Goal: Task Accomplishment & Management: Use online tool/utility

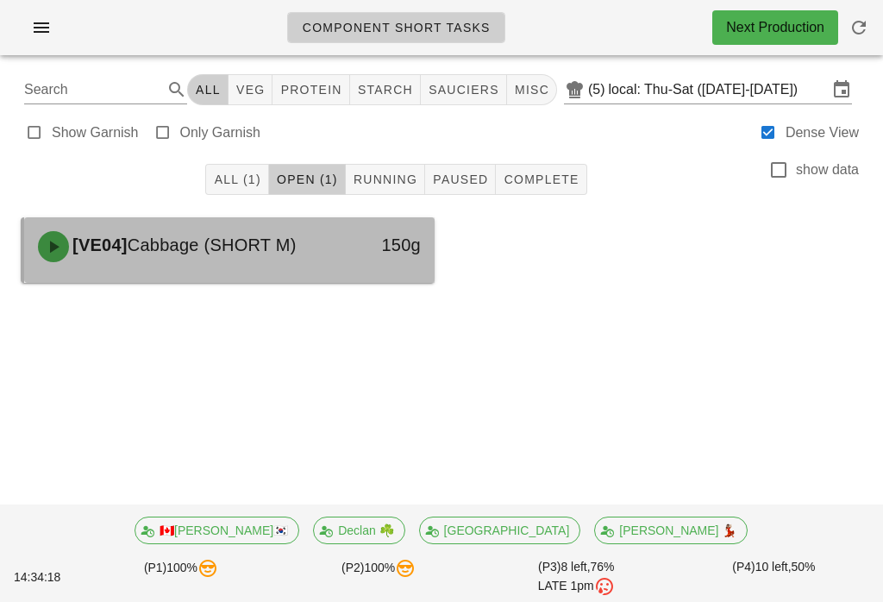
click at [337, 254] on div "150g" at bounding box center [380, 247] width 101 height 52
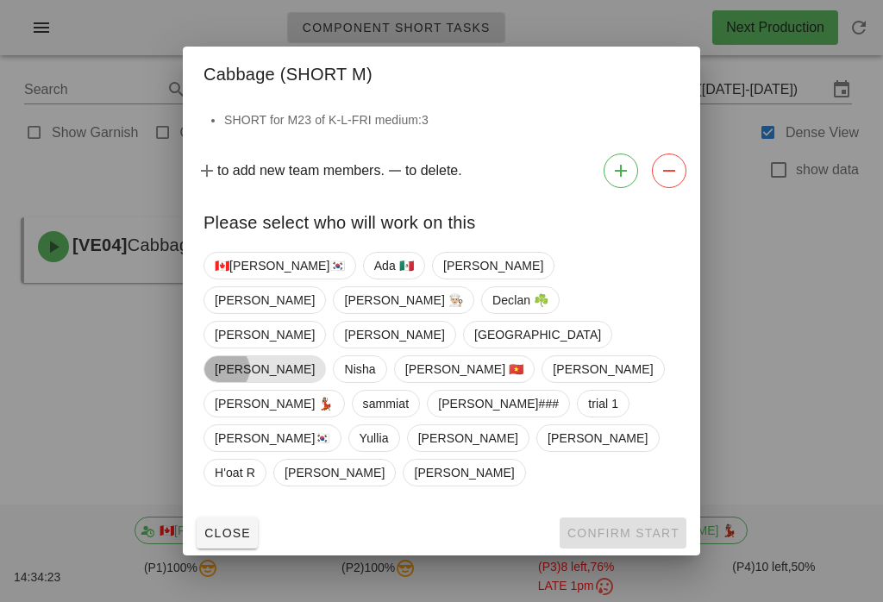
click at [315, 359] on span "[PERSON_NAME]" at bounding box center [265, 369] width 100 height 26
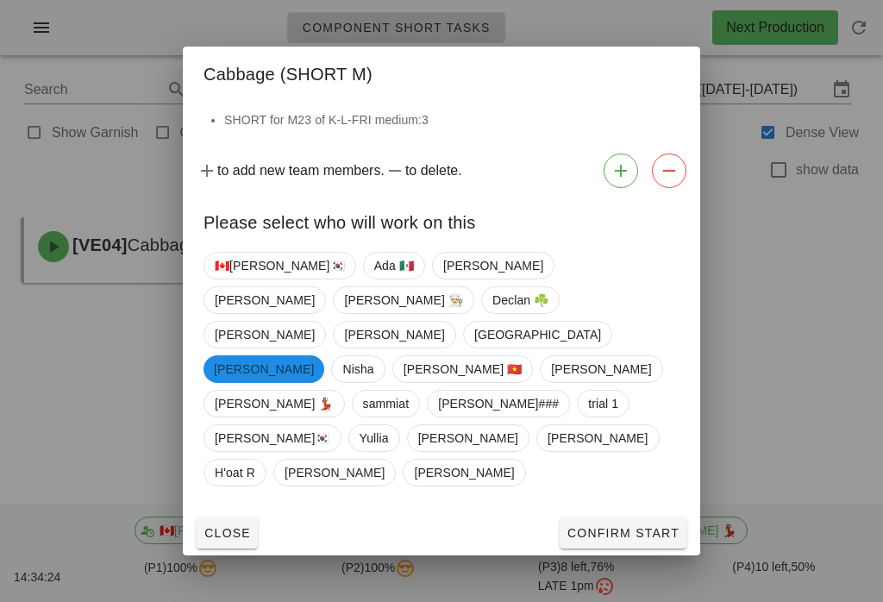
click at [624, 449] on div "🇨🇦[PERSON_NAME]🇰🇷 Ada 🇲🇽 [PERSON_NAME] [PERSON_NAME] 👨🏼‍🍳 Declan ☘️ [PERSON_NAM…" at bounding box center [442, 378] width 518 height 266
click at [628, 526] on span "Confirm Start" at bounding box center [623, 533] width 113 height 14
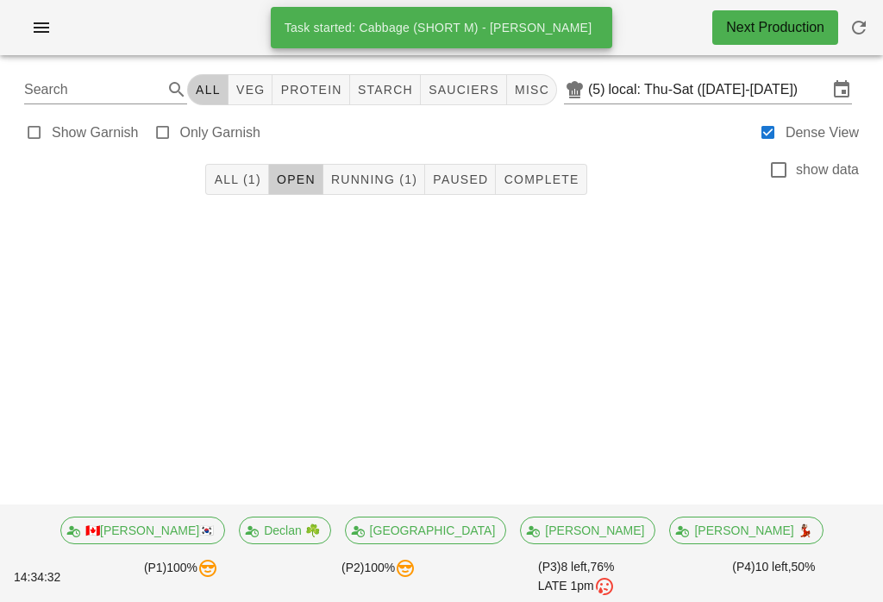
click at [392, 179] on span "Running (1)" at bounding box center [373, 180] width 87 height 14
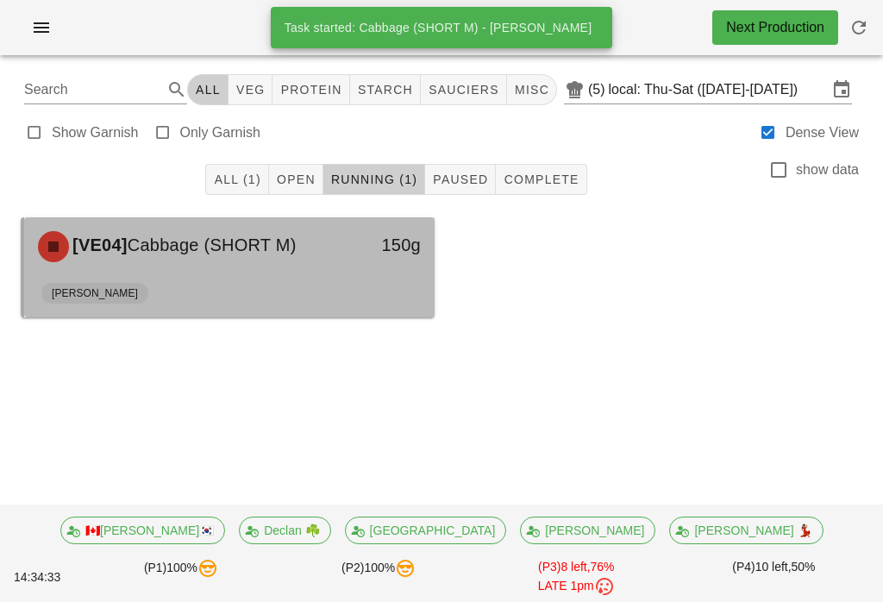
click at [361, 267] on div "150g" at bounding box center [380, 247] width 101 height 52
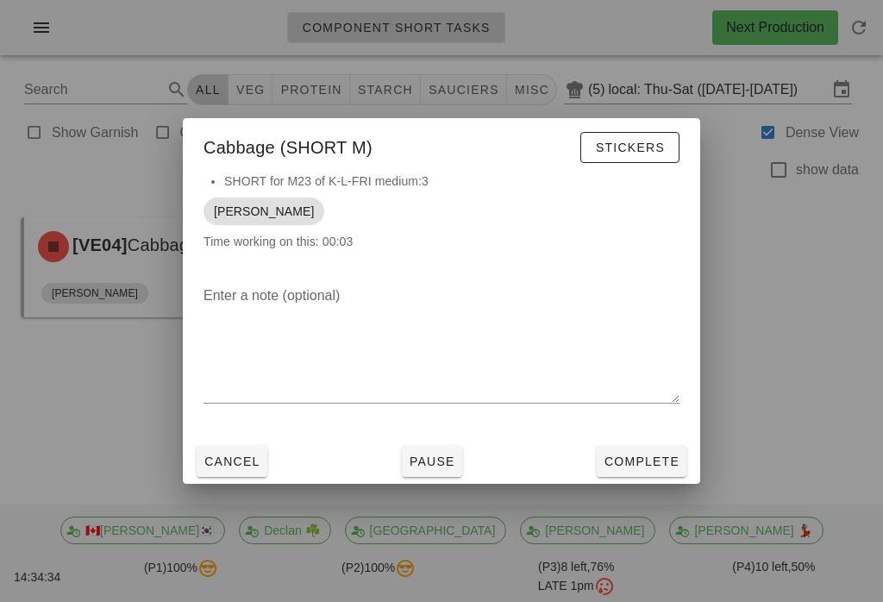
click at [638, 455] on span "Complete" at bounding box center [642, 462] width 76 height 14
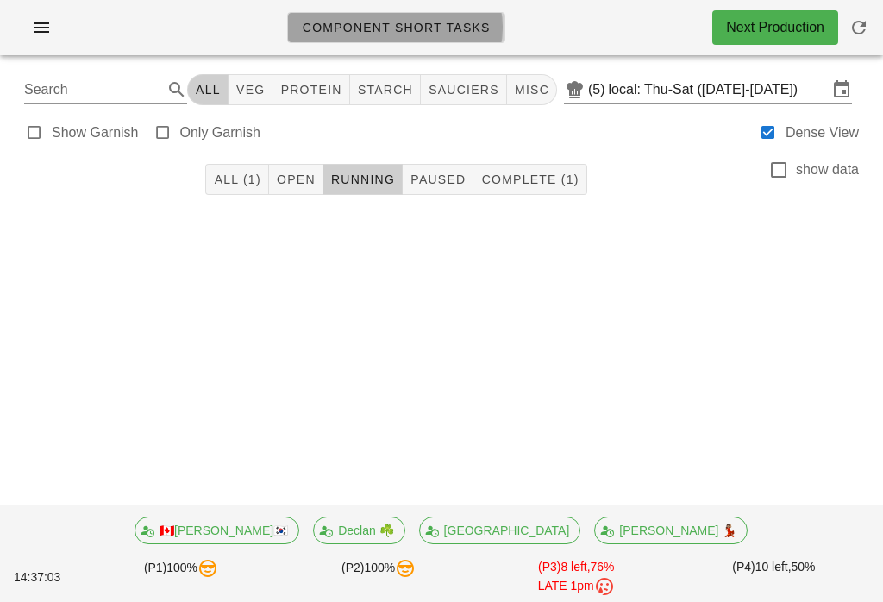
click at [443, 34] on span "Component Short Tasks" at bounding box center [396, 28] width 189 height 14
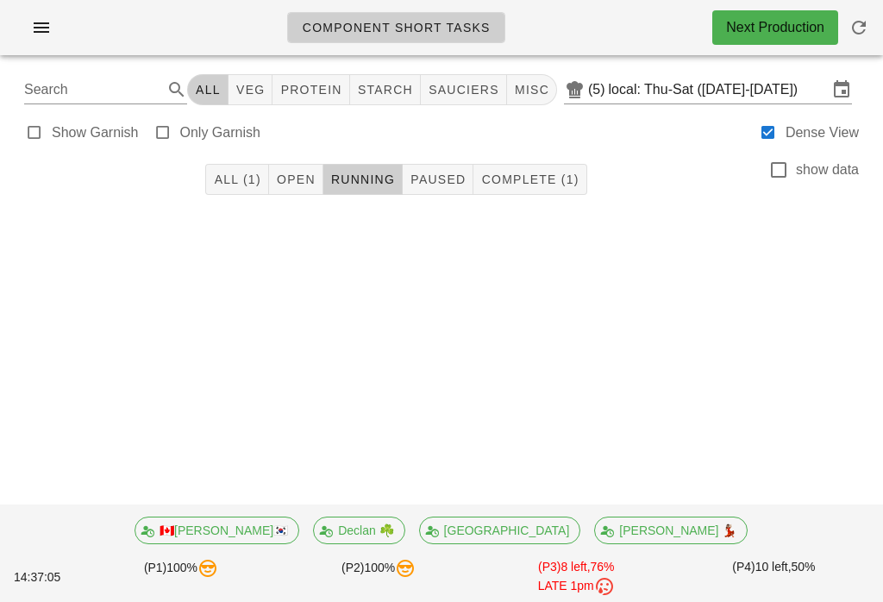
click at [240, 169] on button "All (1)" at bounding box center [236, 179] width 63 height 31
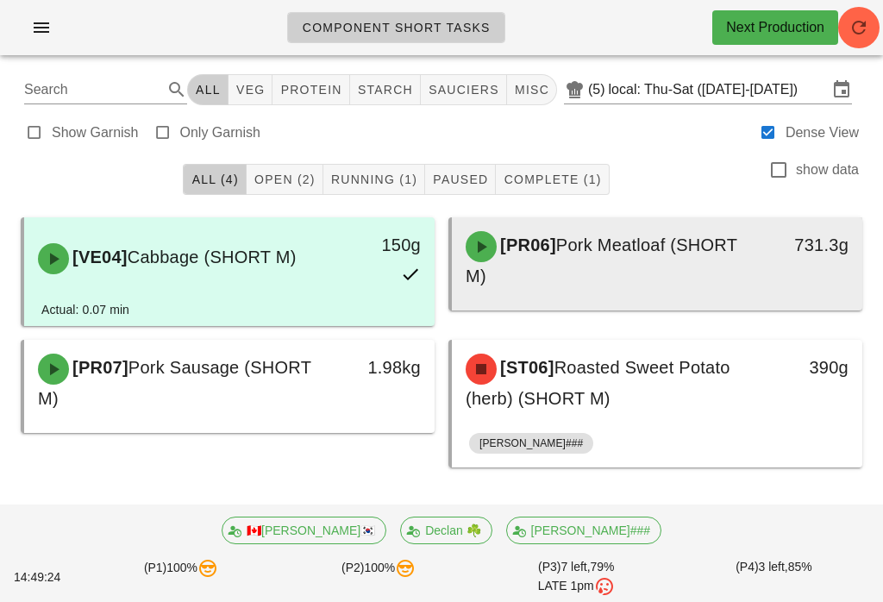
click at [649, 254] on span "Pork Meatloaf (SHORT M)" at bounding box center [602, 260] width 272 height 50
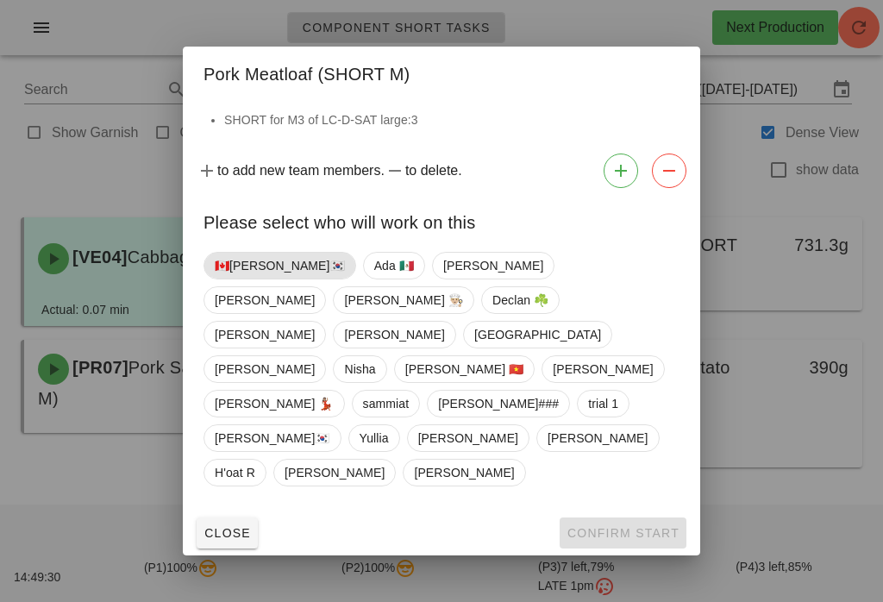
click at [224, 279] on span "🇨🇦[PERSON_NAME]🇰🇷" at bounding box center [280, 266] width 130 height 26
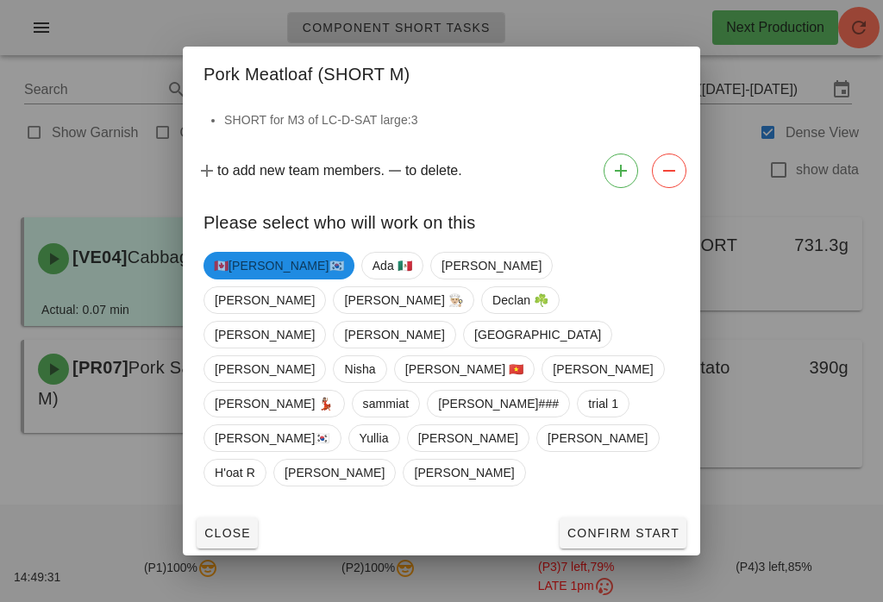
click at [653, 526] on span "Confirm Start" at bounding box center [623, 533] width 113 height 14
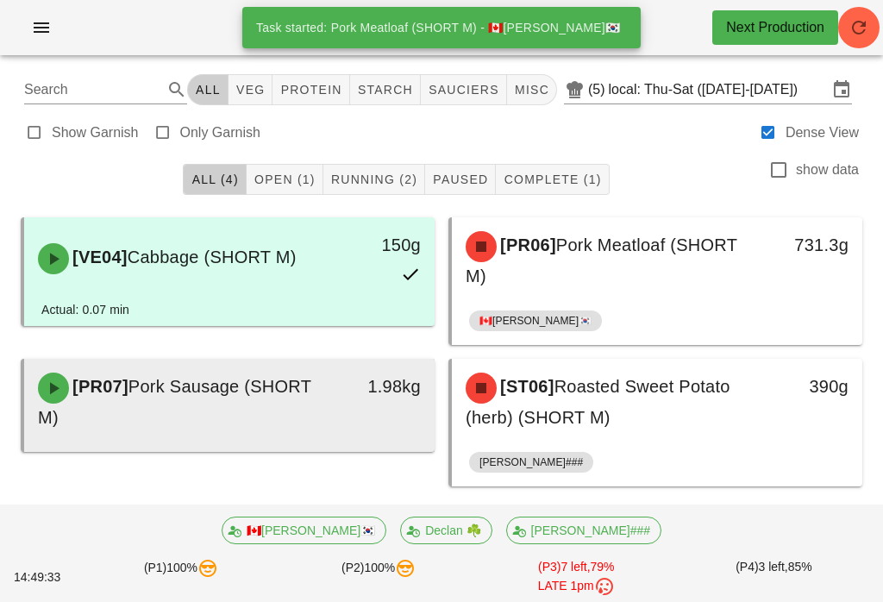
click at [215, 397] on span "Pork Sausage (SHORT M)" at bounding box center [174, 402] width 273 height 50
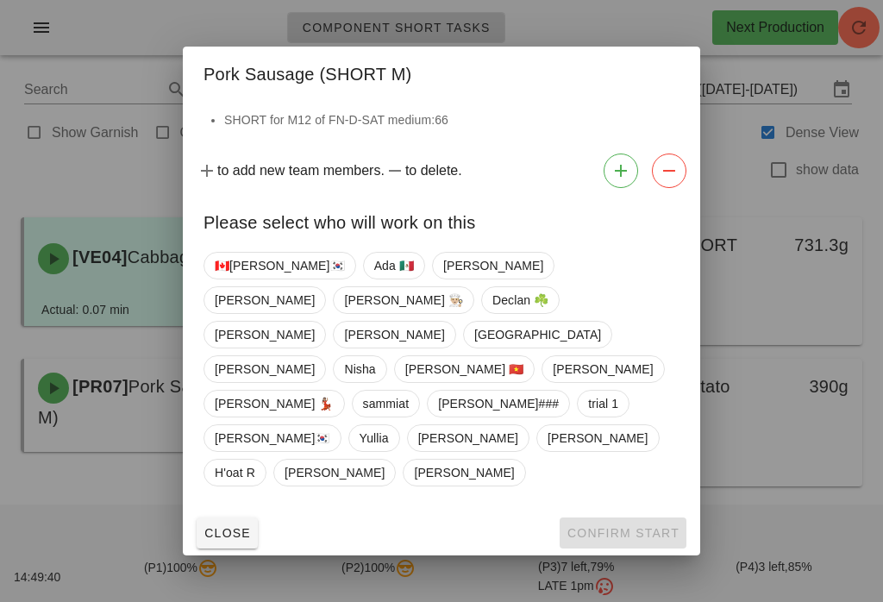
click at [222, 526] on span "Close" at bounding box center [227, 533] width 47 height 14
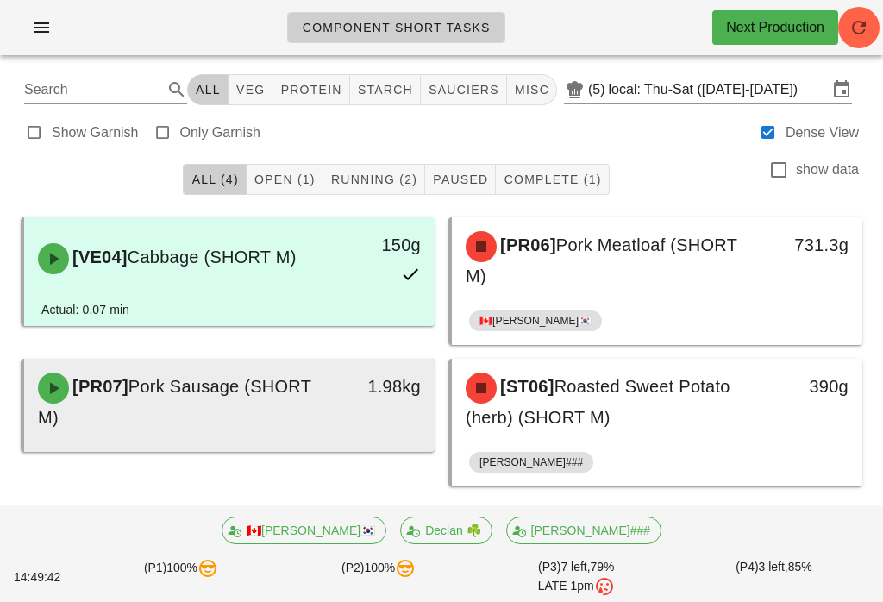
click at [292, 400] on div "[PR07] Pork Sausage (SHORT M)" at bounding box center [179, 401] width 303 height 79
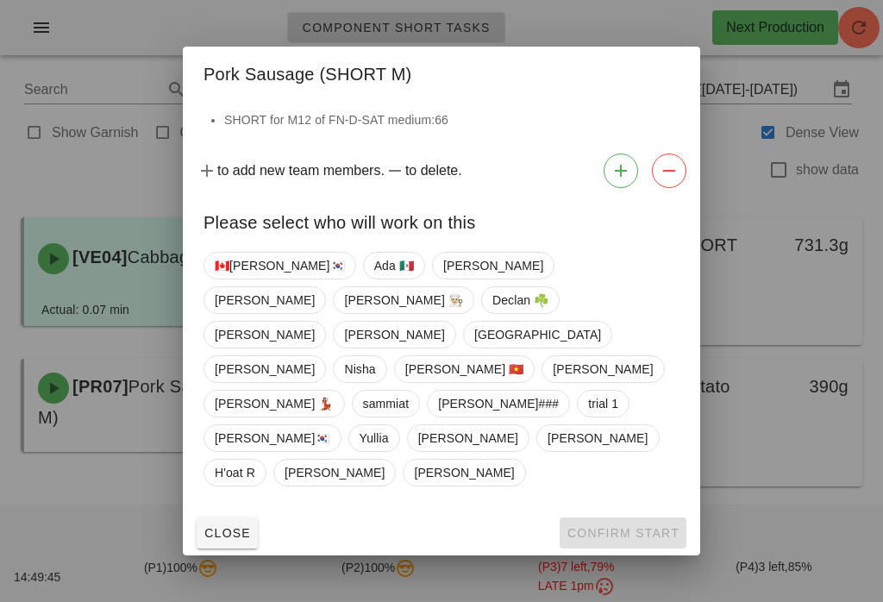
click at [430, 147] on div "SHORT for M12 of FN-D-SAT medium:66" at bounding box center [442, 128] width 518 height 36
click at [249, 518] on button "Close" at bounding box center [227, 533] width 61 height 31
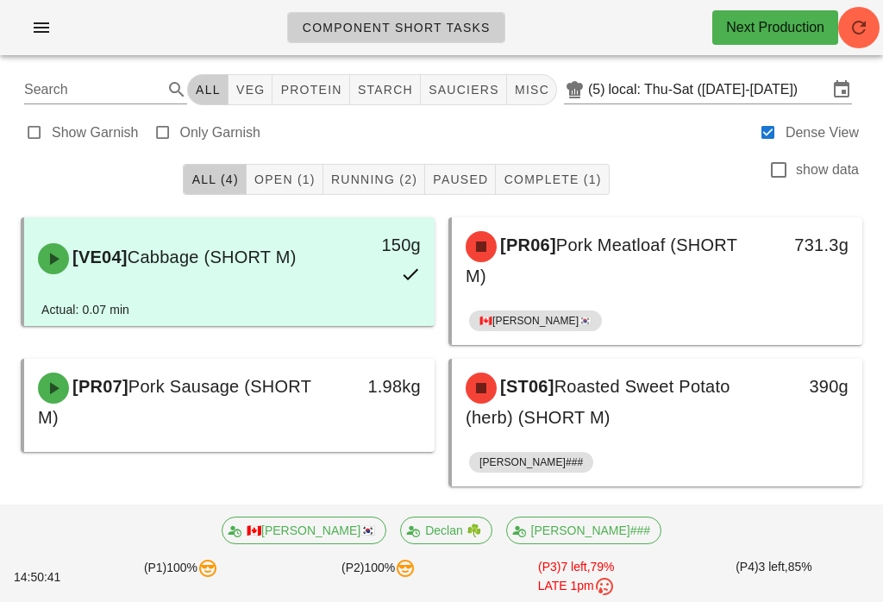
click at [292, 164] on button "Open (1)" at bounding box center [285, 179] width 77 height 31
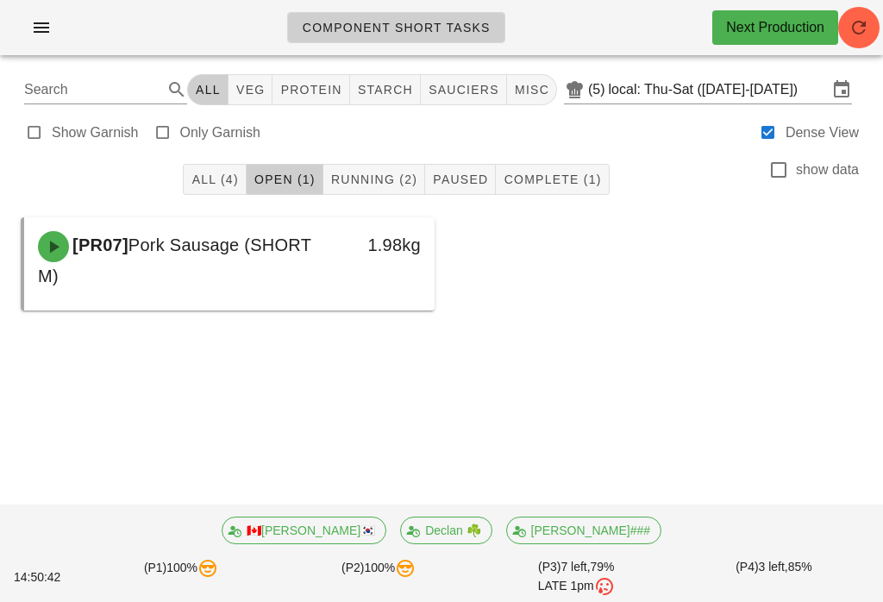
click at [377, 191] on button "Running (2)" at bounding box center [374, 179] width 102 height 31
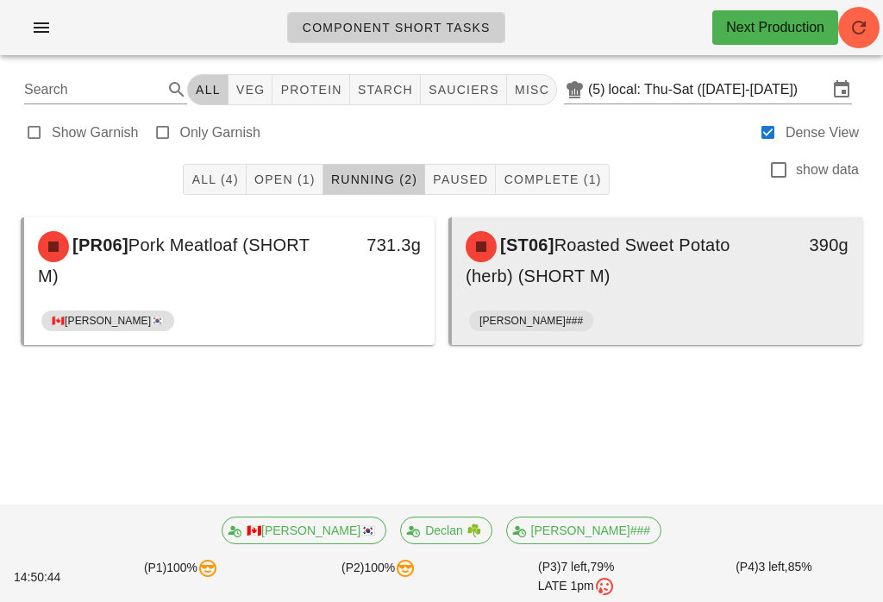
click at [600, 296] on div "[ST06] Roasted Sweet Potato (herb) (SHORT M)" at bounding box center [606, 260] width 303 height 79
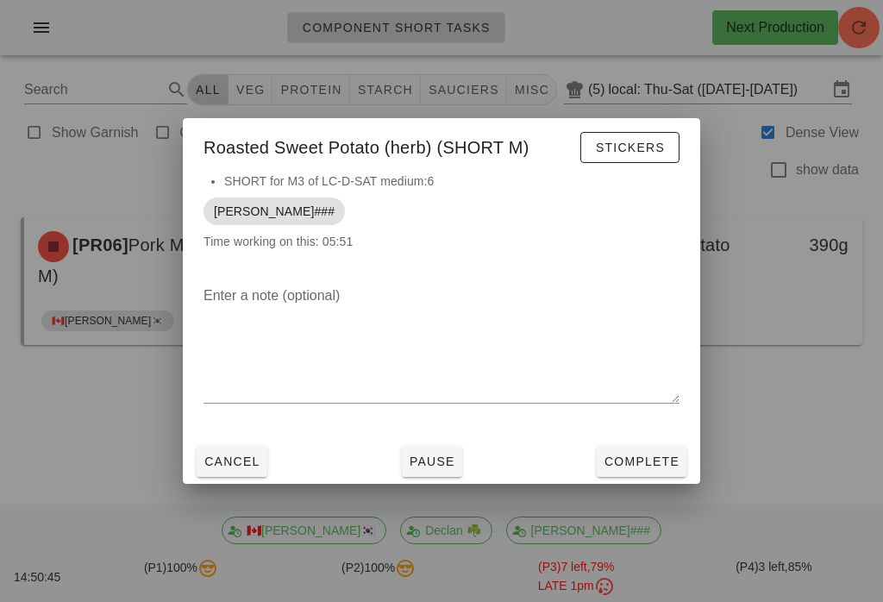
click at [642, 462] on span "Complete" at bounding box center [642, 462] width 76 height 14
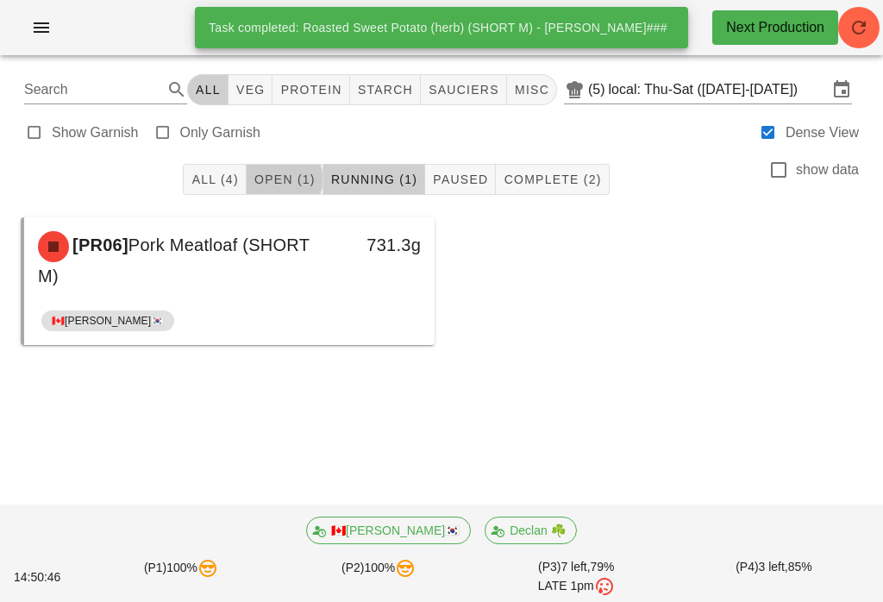
click at [285, 174] on span "Open (1)" at bounding box center [285, 180] width 62 height 14
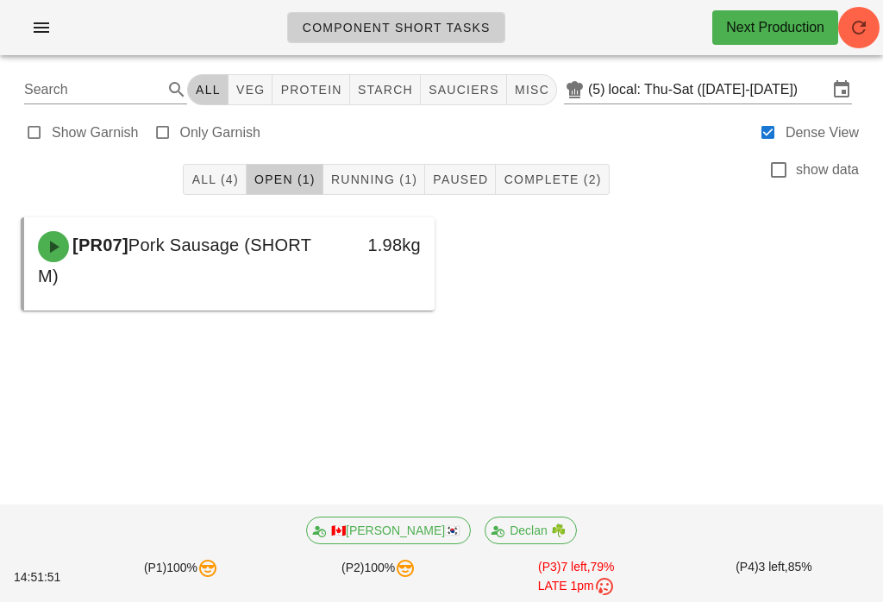
click at [862, 34] on icon "button" at bounding box center [859, 27] width 21 height 21
click at [254, 191] on button "Open (1)" at bounding box center [285, 179] width 77 height 31
click at [232, 181] on span "All (4)" at bounding box center [214, 180] width 47 height 14
